Goal: Transaction & Acquisition: Purchase product/service

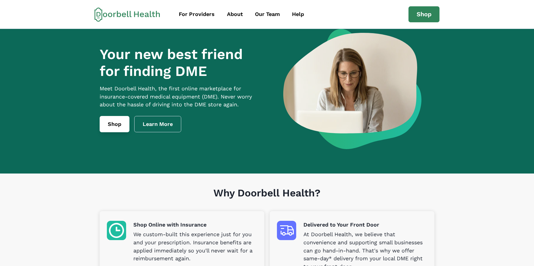
click at [125, 130] on link "Shop" at bounding box center [115, 124] width 30 height 16
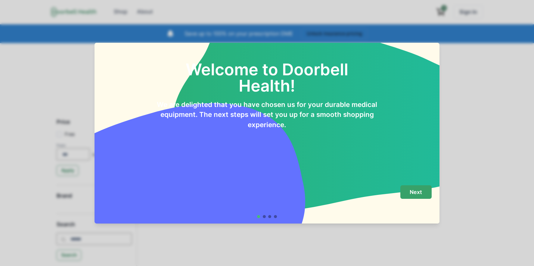
click at [424, 186] on footer "Next" at bounding box center [267, 201] width 345 height 43
click at [424, 196] on button "Next" at bounding box center [415, 192] width 31 height 14
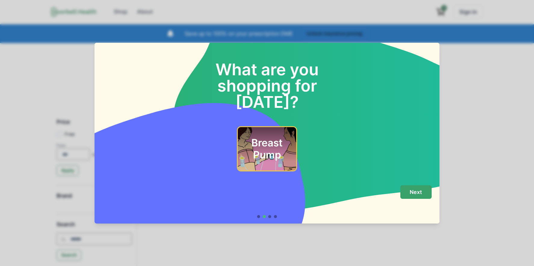
click at [440, 202] on footer "Next" at bounding box center [267, 201] width 345 height 43
click at [427, 194] on button "Next" at bounding box center [415, 192] width 31 height 14
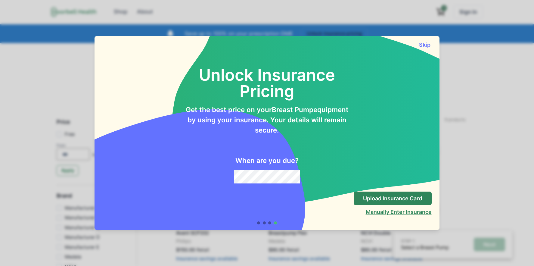
click at [410, 211] on button "Manually Enter Insurance" at bounding box center [399, 212] width 66 height 6
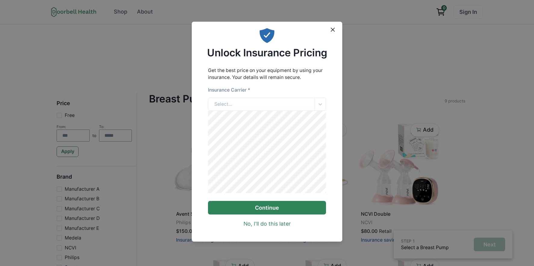
click at [277, 213] on button "Continue" at bounding box center [267, 208] width 118 height 14
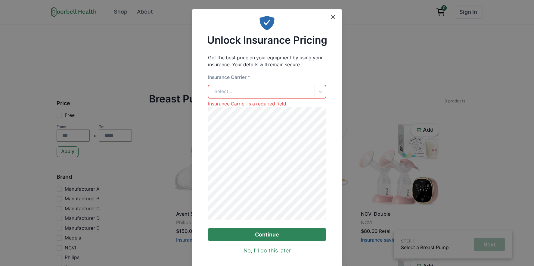
scroll to position [41, 0]
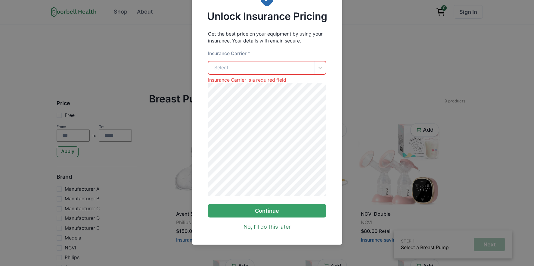
click at [273, 71] on div "Insurance Carrier * Select... Insurance Carrier is a required field" at bounding box center [267, 66] width 118 height 33
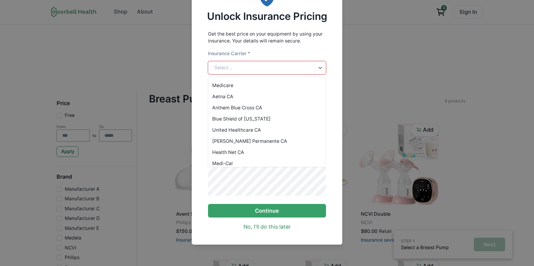
click at [278, 65] on div "Select..." at bounding box center [261, 67] width 107 height 13
click at [269, 82] on div "Medicare" at bounding box center [267, 85] width 118 height 11
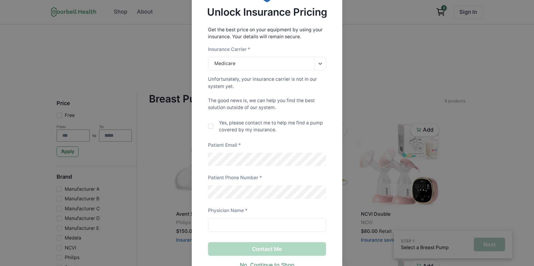
click at [248, 101] on p "Unfortunately, your insurance carrier is not in our system yet. The good news i…" at bounding box center [267, 94] width 118 height 36
click at [243, 126] on p "Yes, please contact me to help me find a pump covered by my insurance." at bounding box center [272, 126] width 107 height 14
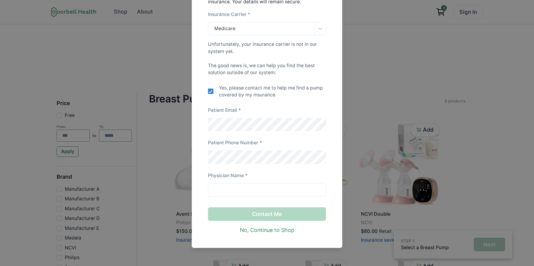
scroll to position [83, 0]
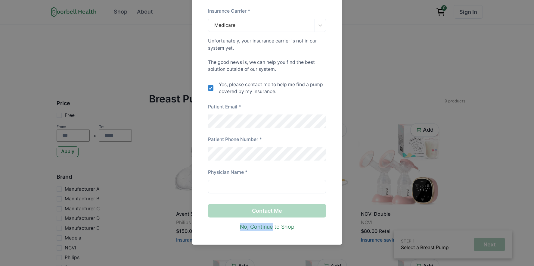
drag, startPoint x: 272, startPoint y: 229, endPoint x: 261, endPoint y: 102, distance: 127.6
click at [278, 198] on div "Contact Me No, Continue to Shop" at bounding box center [267, 212] width 118 height 38
click at [248, 105] on div "Patient Email *" at bounding box center [267, 108] width 118 height 11
click at [268, 108] on div "Patient Email *" at bounding box center [267, 108] width 118 height 11
click at [64, 70] on div "Unlock Insurance Pricing Get the best price on your equipment by using your ins…" at bounding box center [267, 133] width 534 height 266
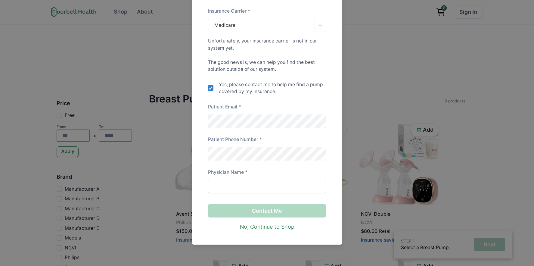
click at [236, 180] on input at bounding box center [267, 187] width 118 height 14
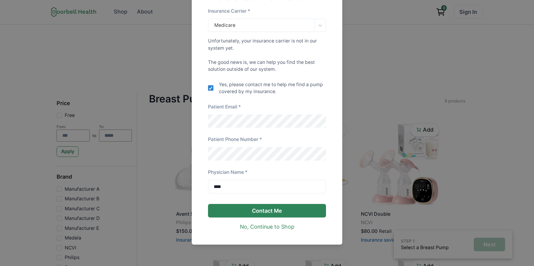
type input "****"
click at [277, 208] on button "Contact Me" at bounding box center [267, 211] width 118 height 14
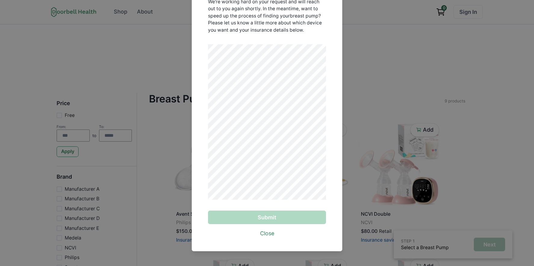
scroll to position [81, 0]
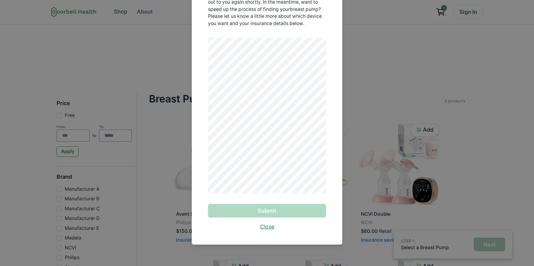
click at [270, 226] on link "Close" at bounding box center [267, 227] width 14 height 8
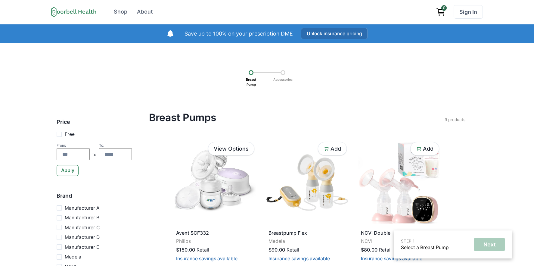
click at [320, 31] on button "Unlock insurance pricing" at bounding box center [334, 33] width 67 height 11
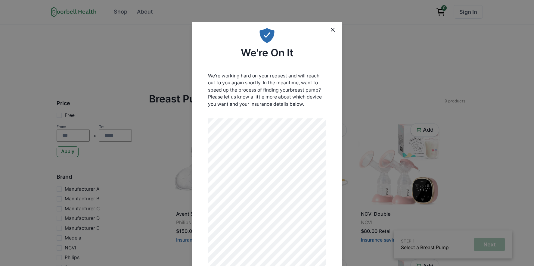
click at [295, 86] on p "We're working hard on your request and will reach out to you again shortly. In …" at bounding box center [267, 90] width 118 height 36
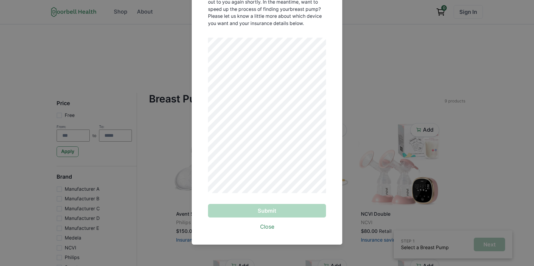
click at [289, 25] on p "We're working hard on your request and will reach out to you again shortly. In …" at bounding box center [267, 10] width 118 height 36
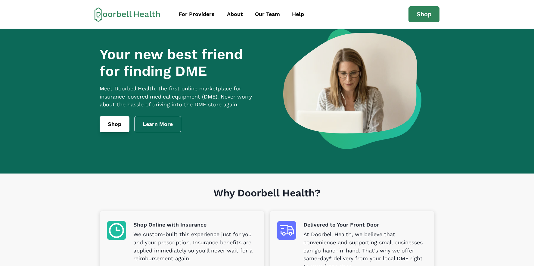
click at [112, 132] on link "Shop" at bounding box center [115, 124] width 30 height 16
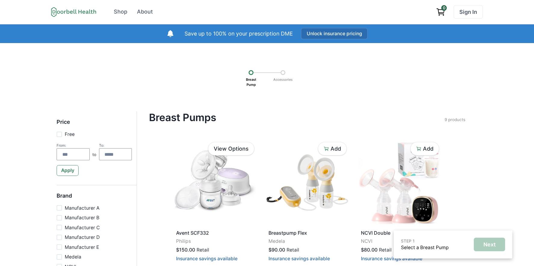
click at [322, 34] on button "Unlock insurance pricing" at bounding box center [334, 33] width 67 height 11
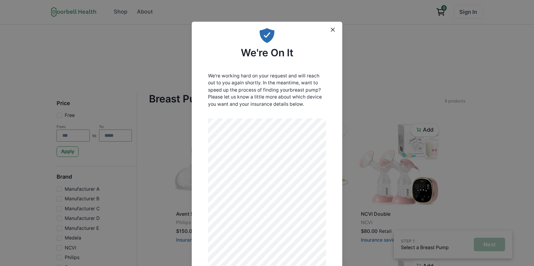
scroll to position [81, 0]
